Goal: Browse casually

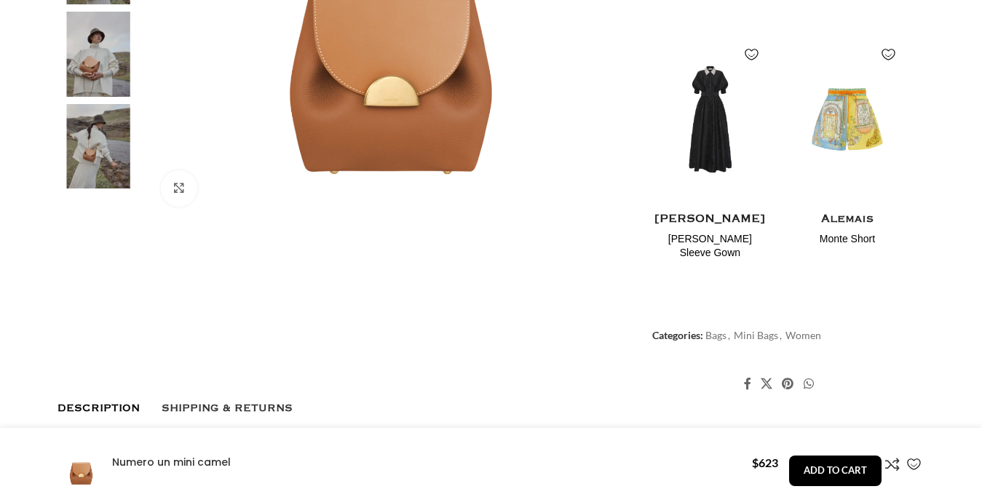
scroll to position [854, 0]
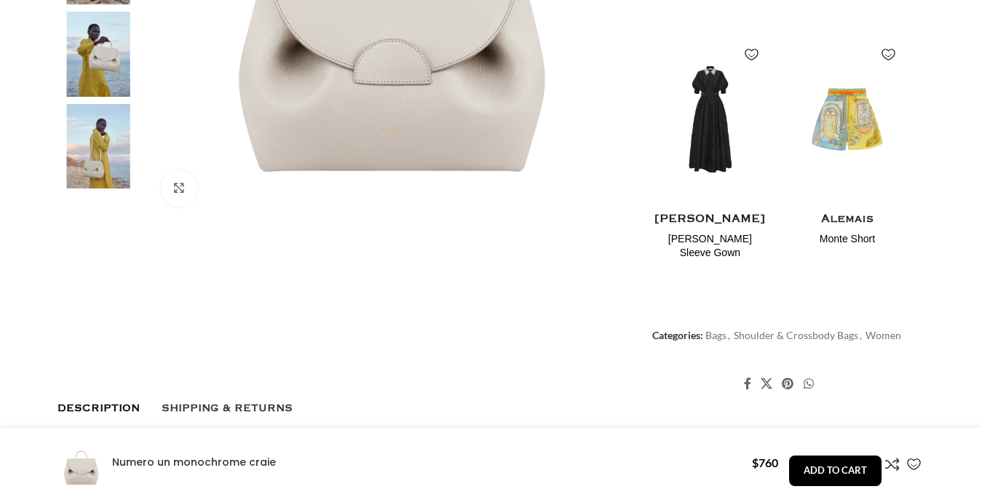
scroll to position [0, 153]
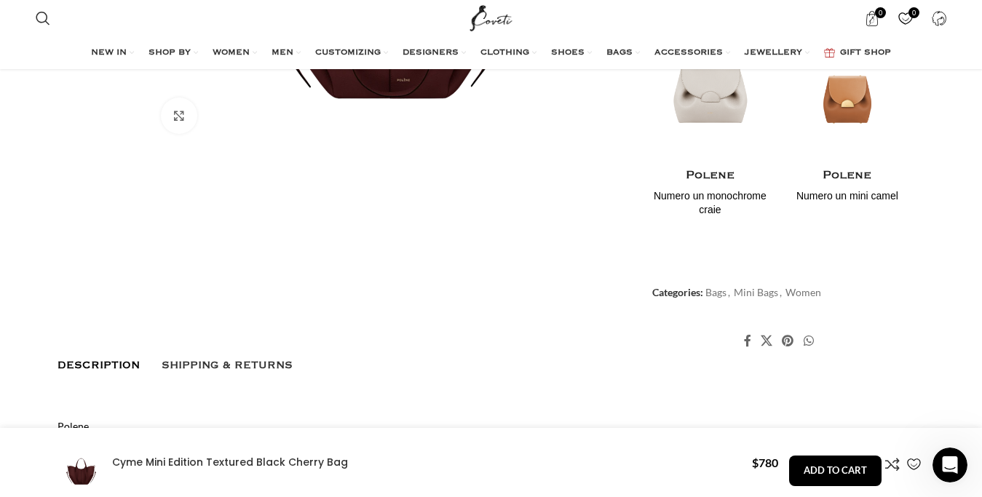
scroll to position [0, 1533]
